Goal: Check status

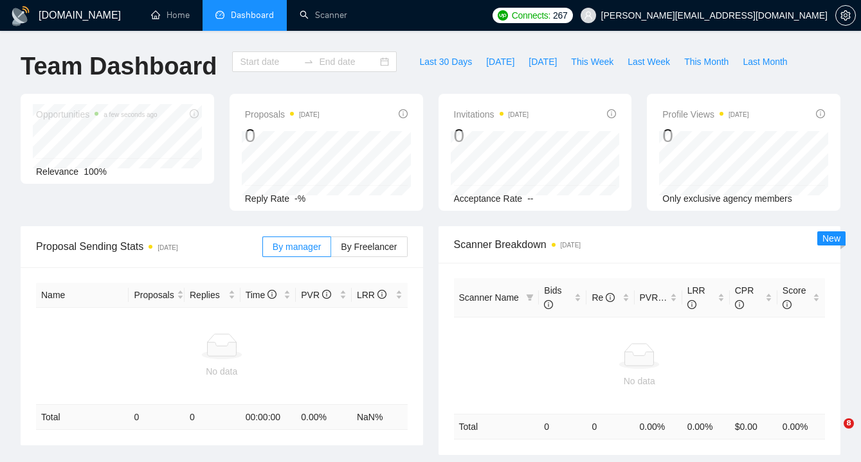
type input "[DATE]"
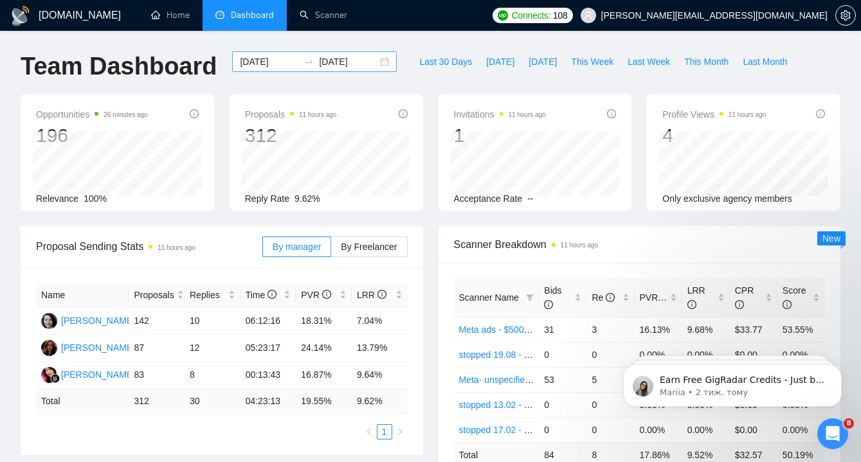
click at [376, 60] on div "[DATE] [DATE]" at bounding box center [314, 61] width 165 height 21
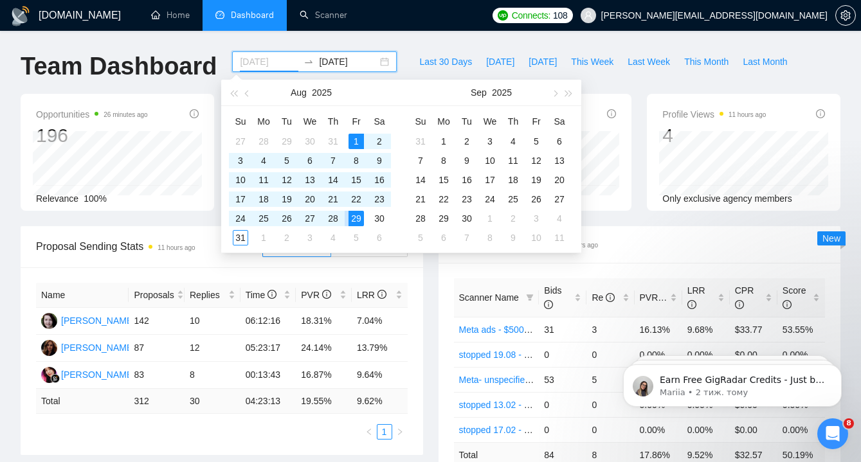
click at [357, 217] on div "29" at bounding box center [355, 218] width 15 height 15
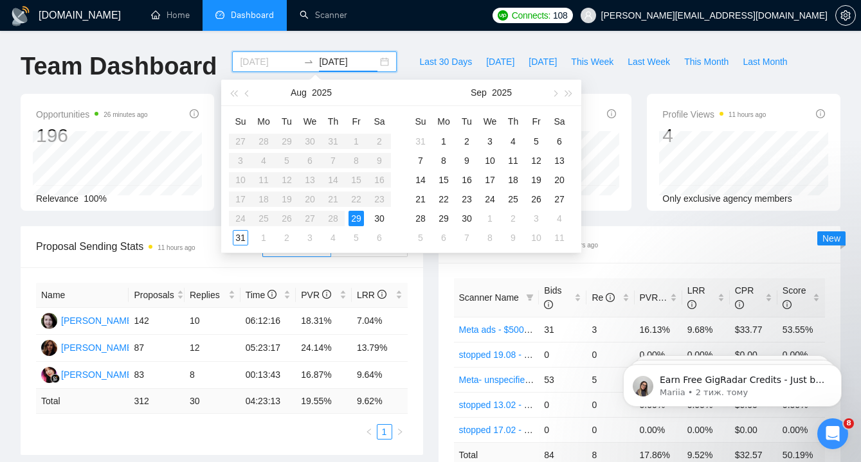
click at [357, 217] on div "29" at bounding box center [355, 218] width 15 height 15
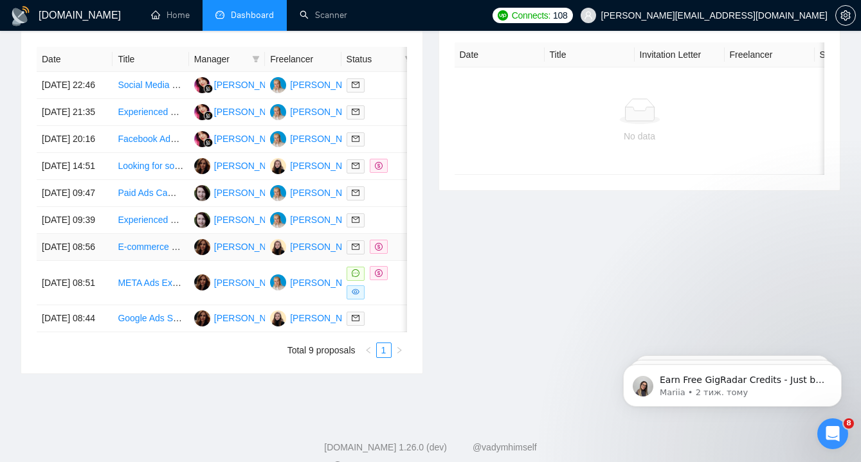
scroll to position [498, 0]
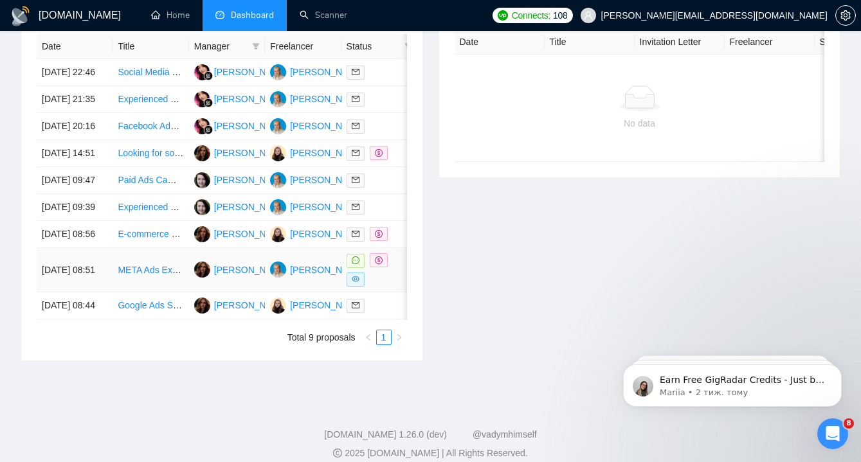
click at [152, 292] on td "META Ads Expert" at bounding box center [150, 270] width 76 height 44
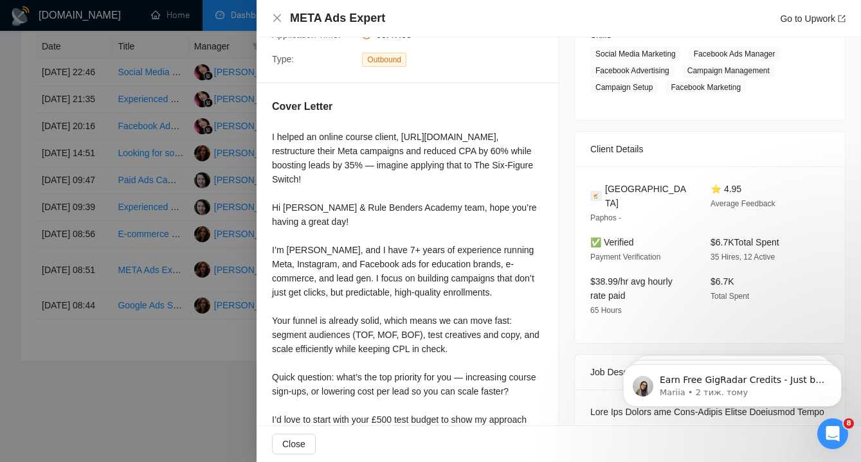
scroll to position [164, 0]
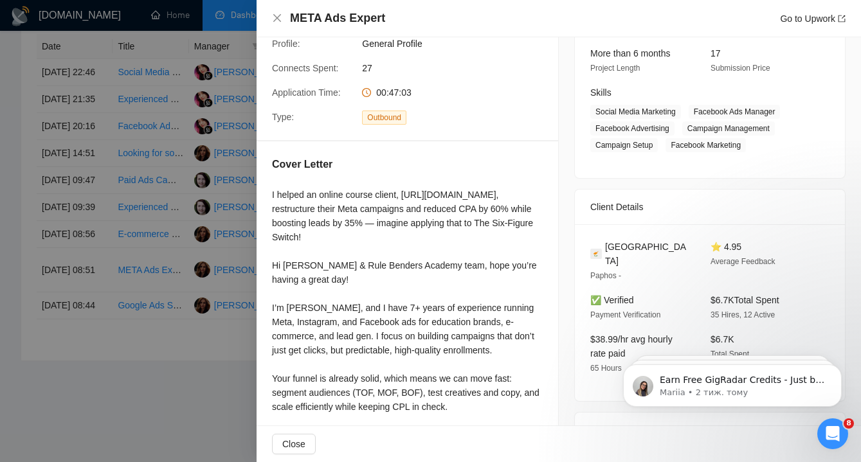
click at [150, 237] on div at bounding box center [430, 231] width 861 height 462
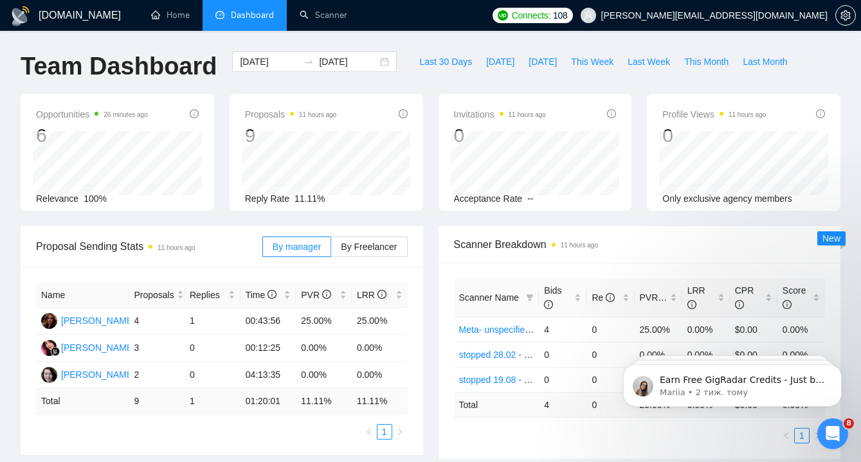
scroll to position [0, 0]
click at [373, 70] on div "[DATE] [DATE]" at bounding box center [314, 61] width 165 height 21
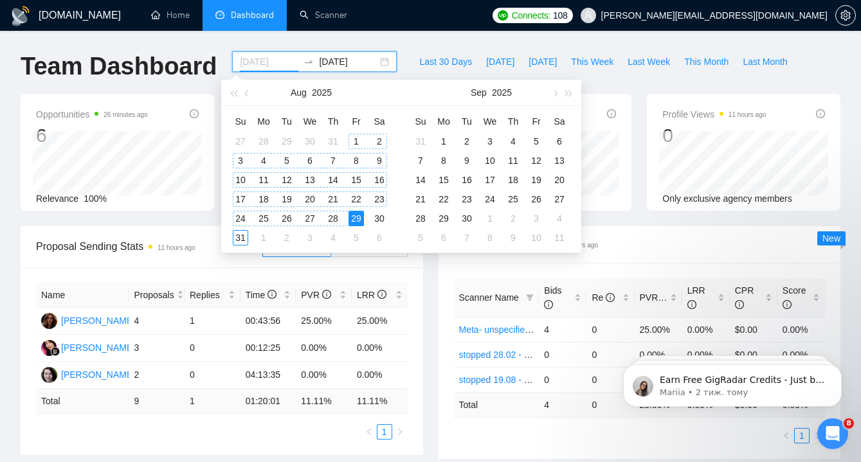
type input "[DATE]"
click at [358, 140] on div "1" at bounding box center [355, 141] width 15 height 15
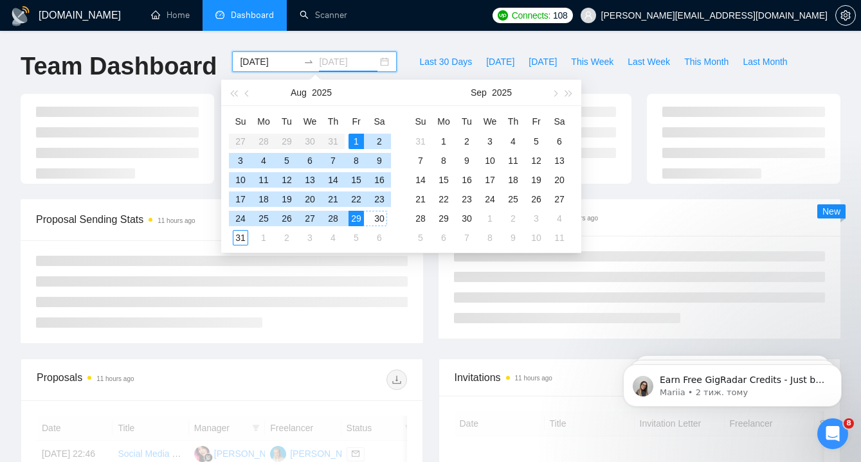
click at [244, 234] on div "31" at bounding box center [240, 237] width 15 height 15
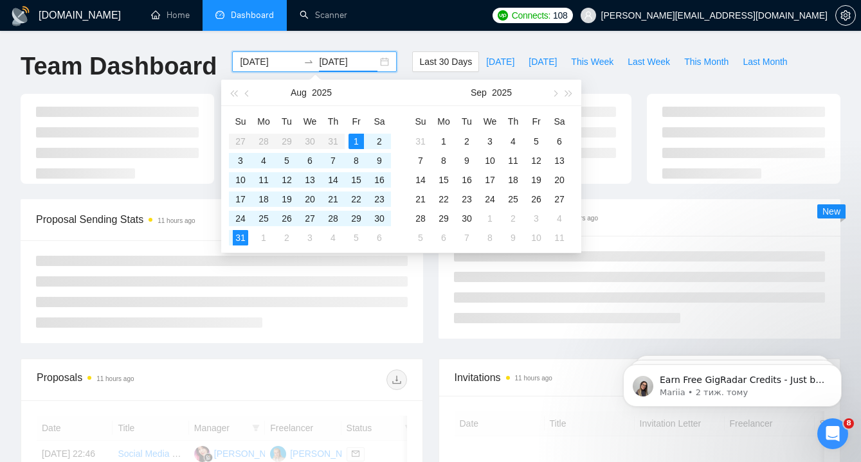
type input "[DATE]"
